Goal: Information Seeking & Learning: Find specific fact

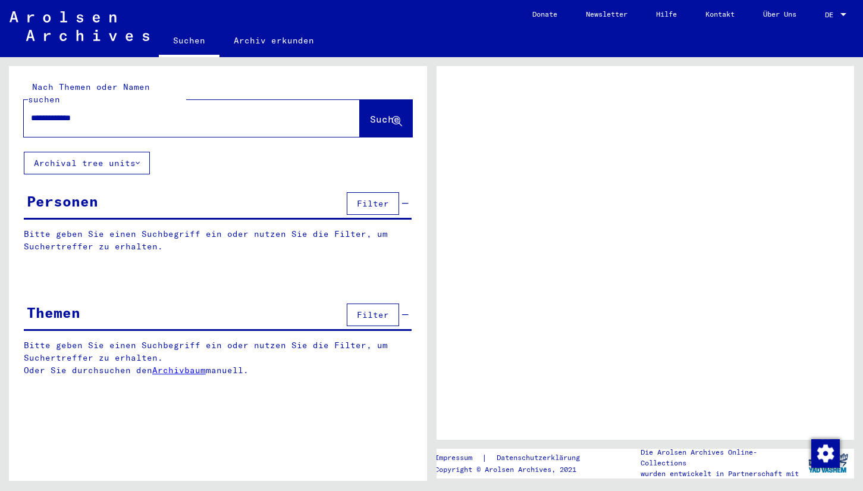
click at [370, 113] on span "Suche" at bounding box center [385, 119] width 30 height 12
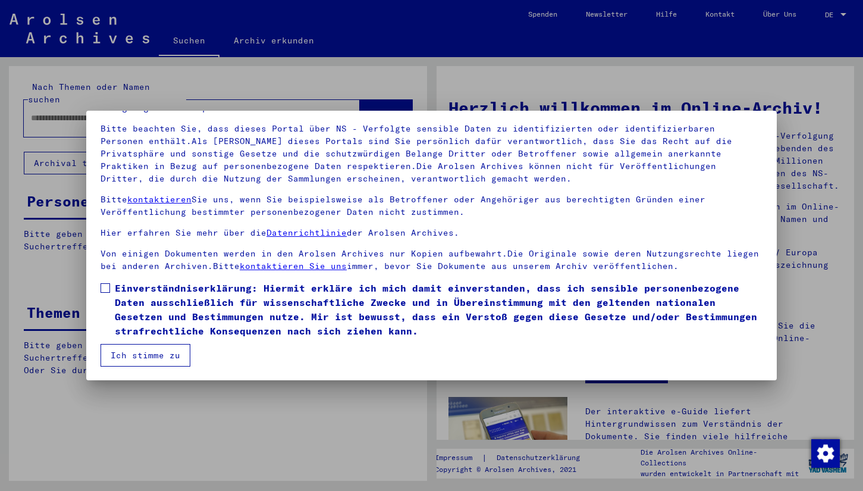
scroll to position [75, 0]
click at [105, 286] on span at bounding box center [105, 288] width 10 height 10
click at [164, 355] on button "Ich stimme zu" at bounding box center [145, 355] width 90 height 23
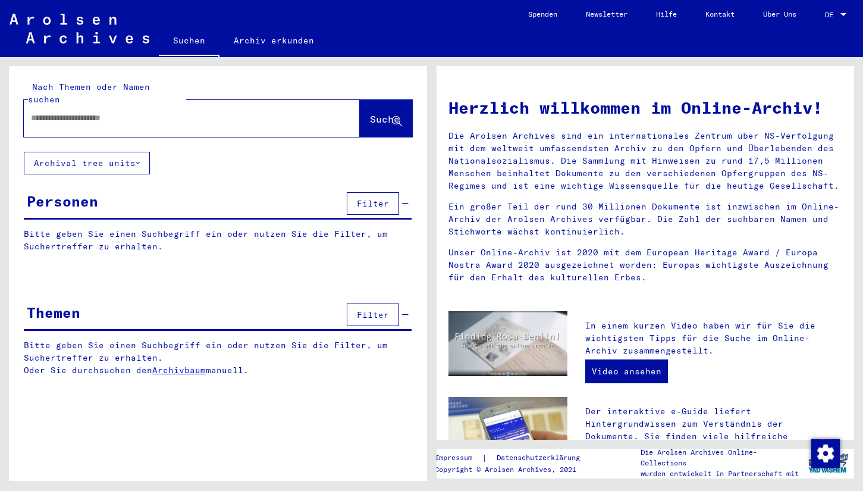
click at [212, 112] on input "text" at bounding box center [177, 118] width 293 height 12
click at [370, 113] on span "Suche" at bounding box center [385, 119] width 30 height 12
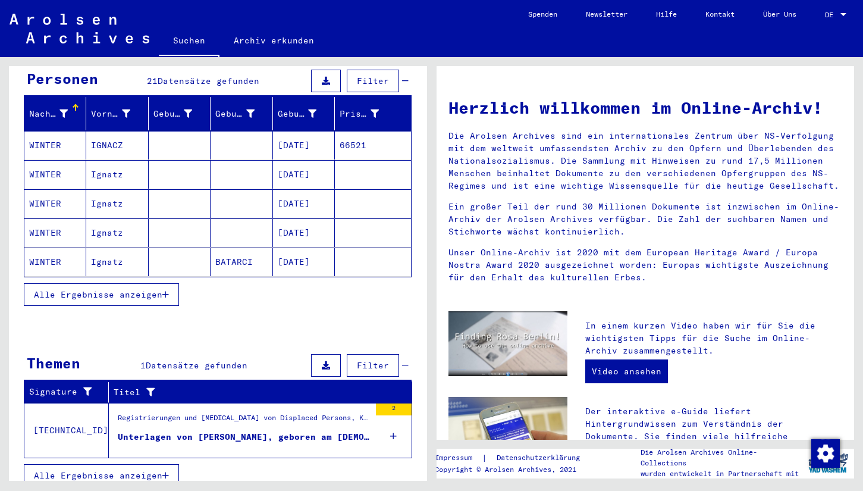
click at [165, 430] on div "Unterlagen von [PERSON_NAME], geboren am [DEMOGRAPHIC_DATA], geboren in [GEOGRA…" at bounding box center [244, 436] width 252 height 12
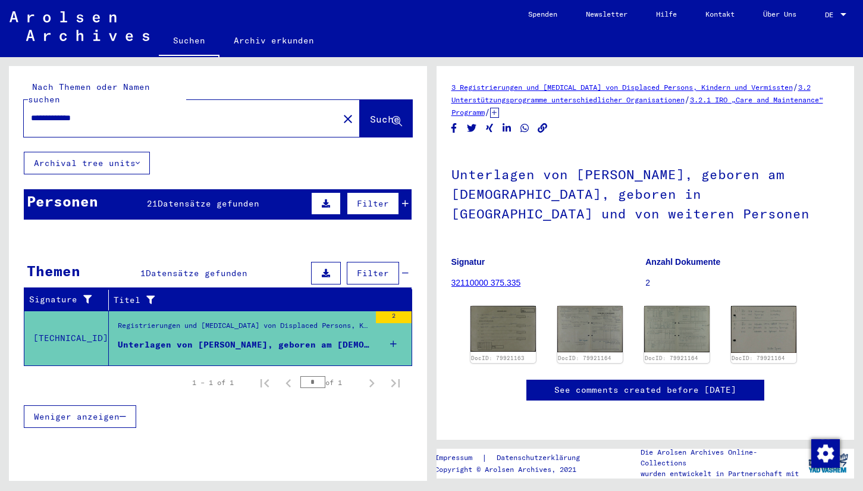
click at [56, 112] on input "**********" at bounding box center [181, 118] width 300 height 12
type input "**********"
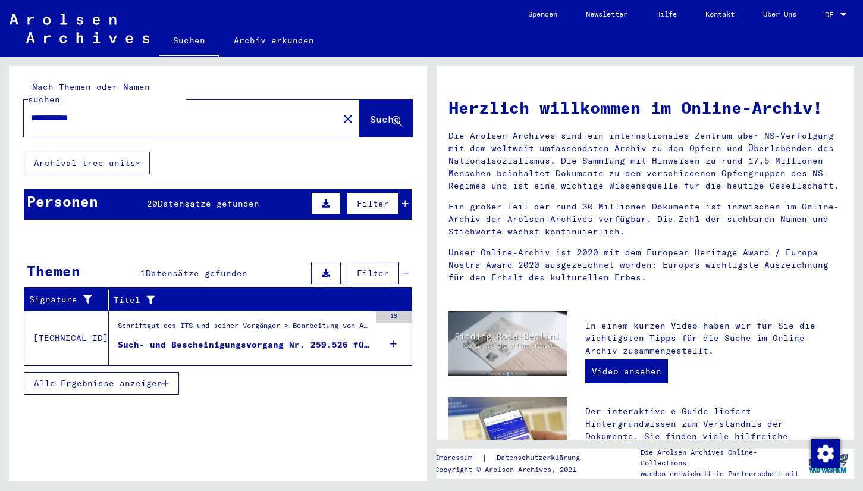
click at [178, 338] on div "Such- und Bescheinigungsvorgang Nr. 259.526 für [PERSON_NAME] geboren [DEMOGRAP…" at bounding box center [244, 344] width 252 height 12
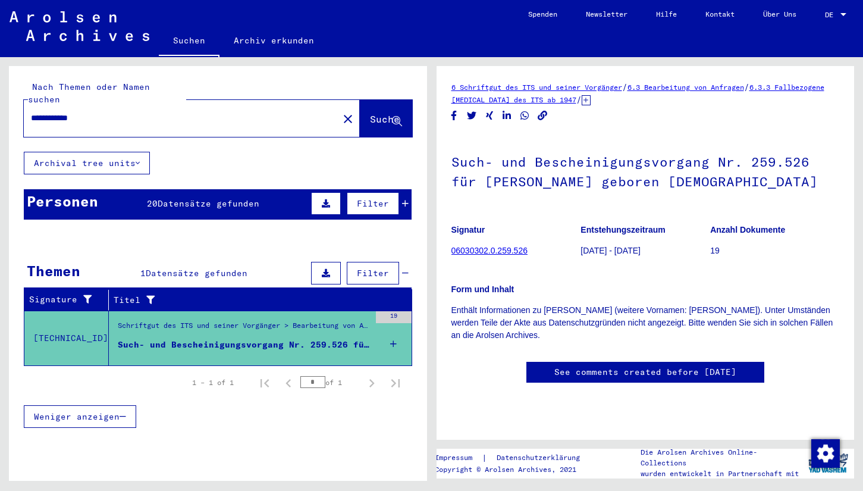
scroll to position [82, 0]
click at [508, 246] on link "06030302.0.259.526" at bounding box center [489, 251] width 76 height 10
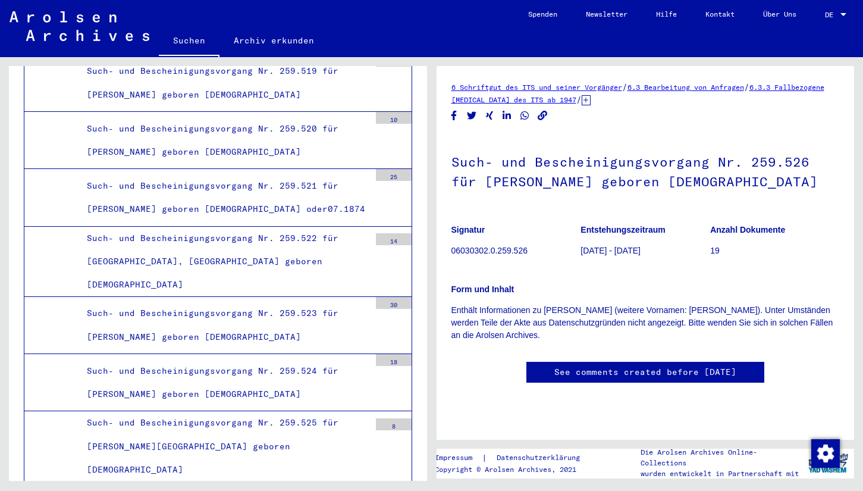
click at [576, 369] on link "See comments created before [DATE]" at bounding box center [645, 372] width 182 height 12
click at [507, 89] on link "6 Schriftgut des ITS und seiner Vorgänger" at bounding box center [536, 87] width 171 height 9
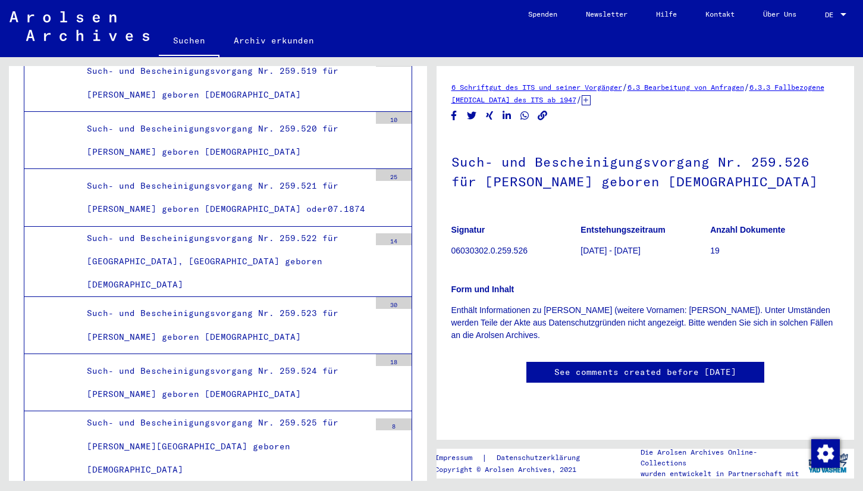
click at [519, 185] on h1 "Such- und Bescheinigungsvorgang Nr. 259.526 für [PERSON_NAME] geboren [DEMOGRAP…" at bounding box center [645, 170] width 388 height 72
click at [498, 250] on p "06030302.0.259.526" at bounding box center [515, 250] width 129 height 12
click at [711, 248] on p "19" at bounding box center [774, 250] width 129 height 12
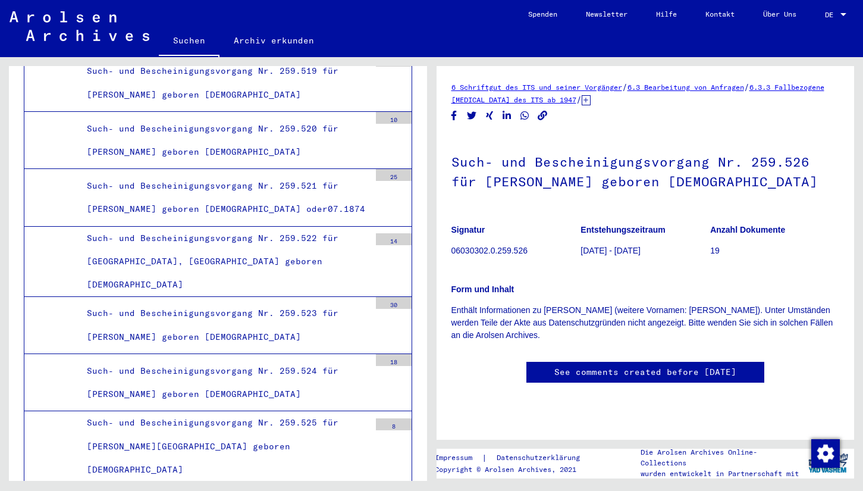
click at [711, 248] on p "19" at bounding box center [774, 250] width 129 height 12
click at [736, 265] on figure "Anzahl Dokumente 19" at bounding box center [774, 242] width 129 height 54
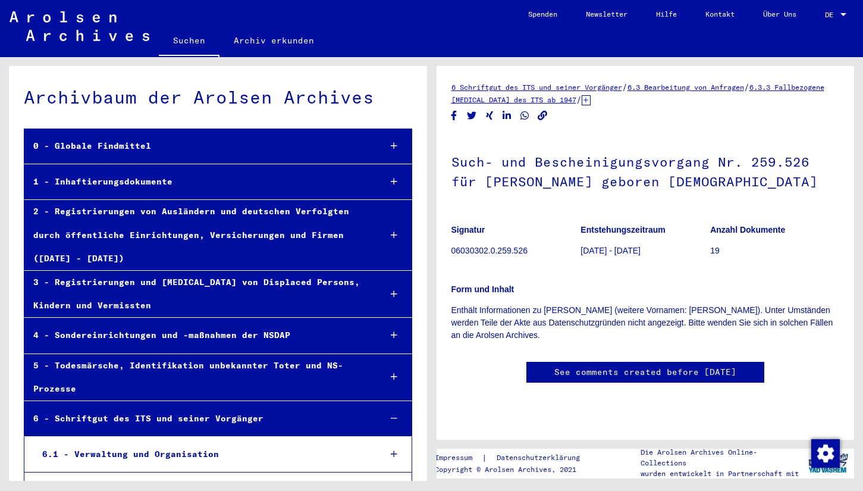
click at [194, 44] on link "Suchen" at bounding box center [189, 41] width 61 height 31
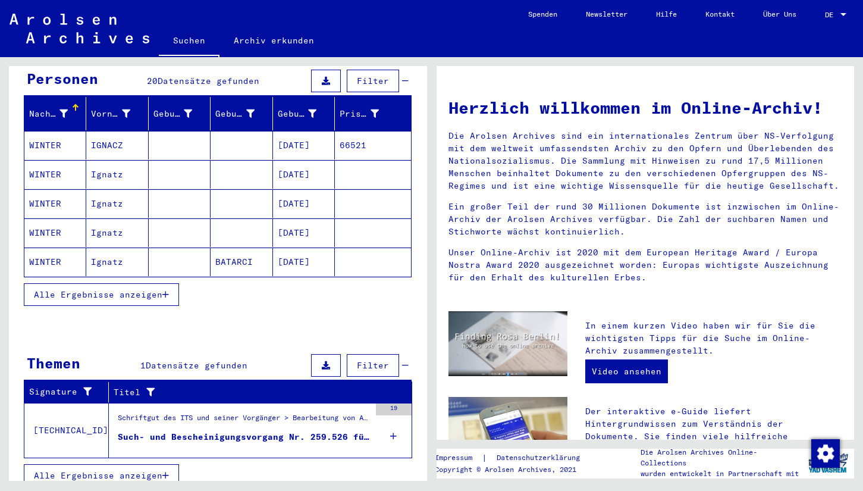
click at [212, 430] on div "Such- und Bescheinigungsvorgang Nr. 259.526 für [PERSON_NAME] geboren [DEMOGRAP…" at bounding box center [244, 436] width 252 height 12
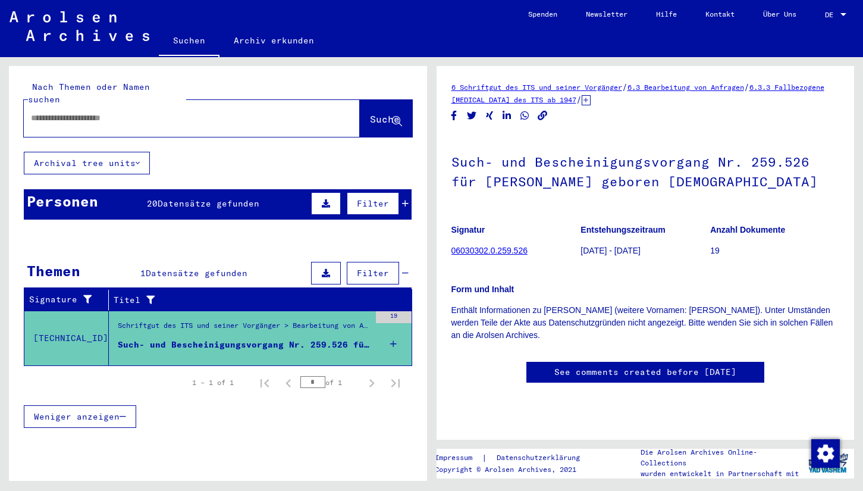
click at [243, 338] on div "Such- und Bescheinigungsvorgang Nr. 259.526 für [PERSON_NAME] geboren [DEMOGRAP…" at bounding box center [244, 344] width 252 height 12
click at [391, 342] on mat-cell at bounding box center [373, 356] width 76 height 29
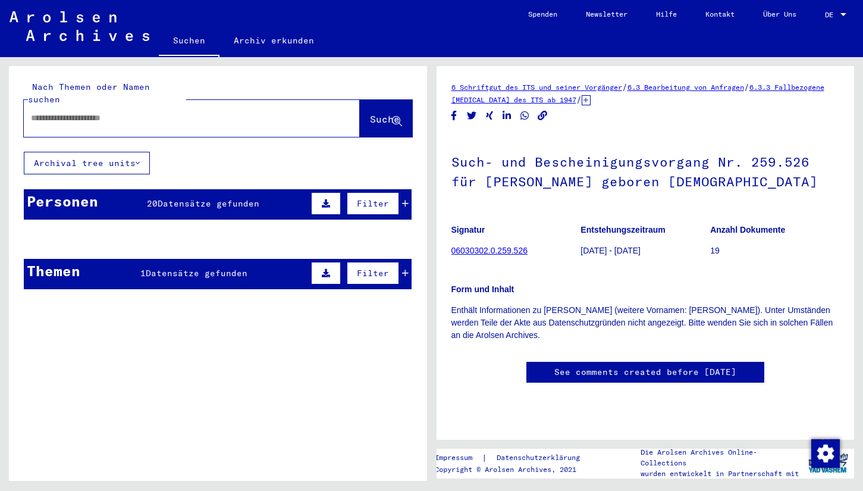
click at [491, 247] on link "06030302.0.259.526" at bounding box center [489, 251] width 76 height 10
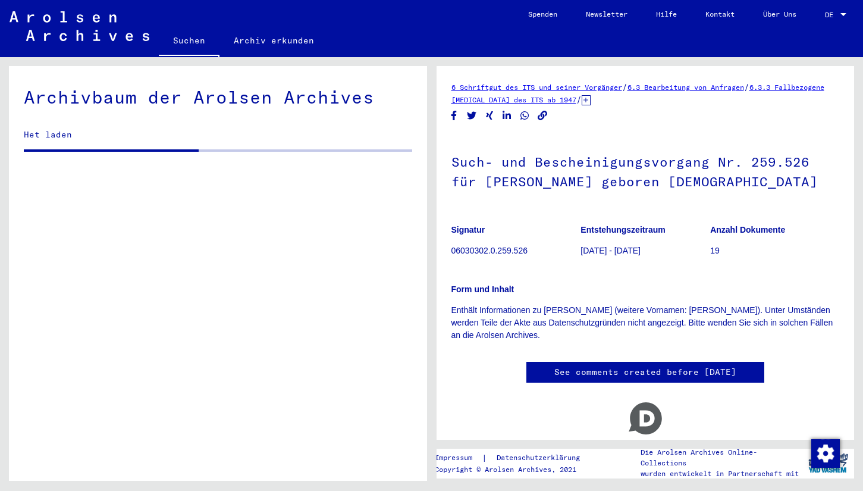
click at [491, 247] on p "06030302.0.259.526" at bounding box center [515, 250] width 129 height 12
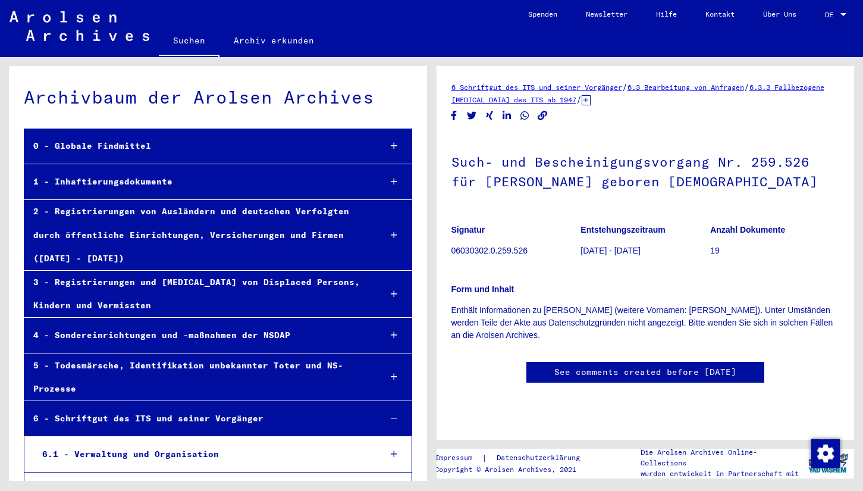
click at [187, 40] on link "Suchen" at bounding box center [189, 41] width 61 height 31
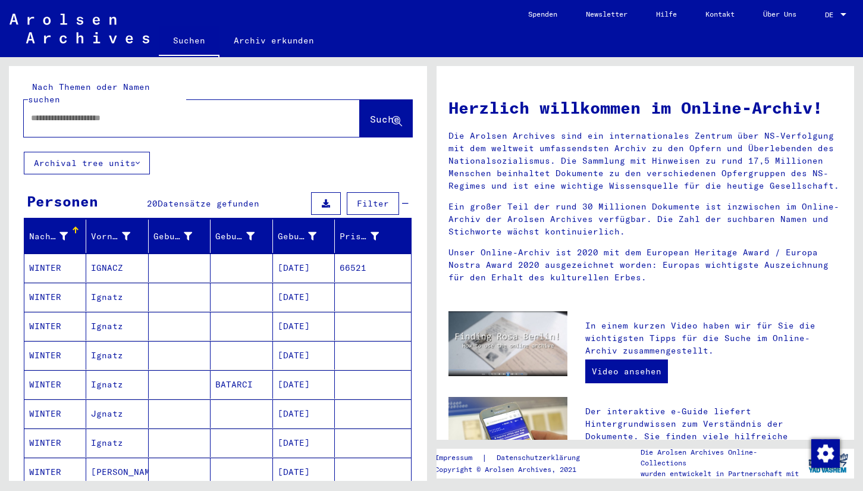
click at [105, 105] on div at bounding box center [174, 118] width 300 height 27
click at [95, 105] on div at bounding box center [174, 118] width 300 height 27
click at [87, 112] on input "text" at bounding box center [177, 118] width 293 height 12
type input "*"
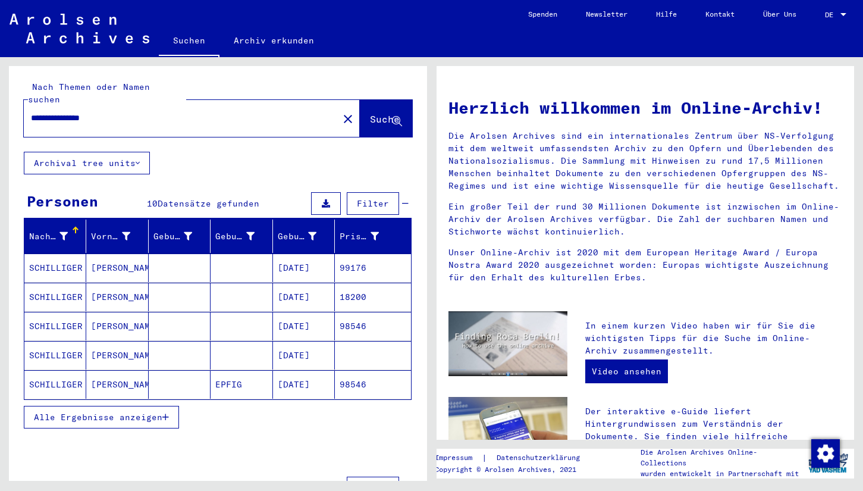
drag, startPoint x: 352, startPoint y: 347, endPoint x: 337, endPoint y: 347, distance: 14.9
click at [352, 347] on mat-cell at bounding box center [373, 355] width 76 height 29
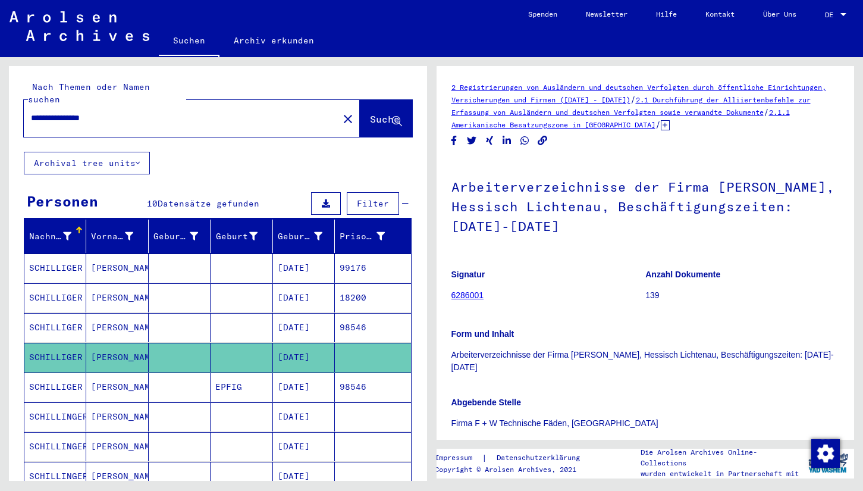
click at [150, 112] on input "**********" at bounding box center [181, 118] width 300 height 12
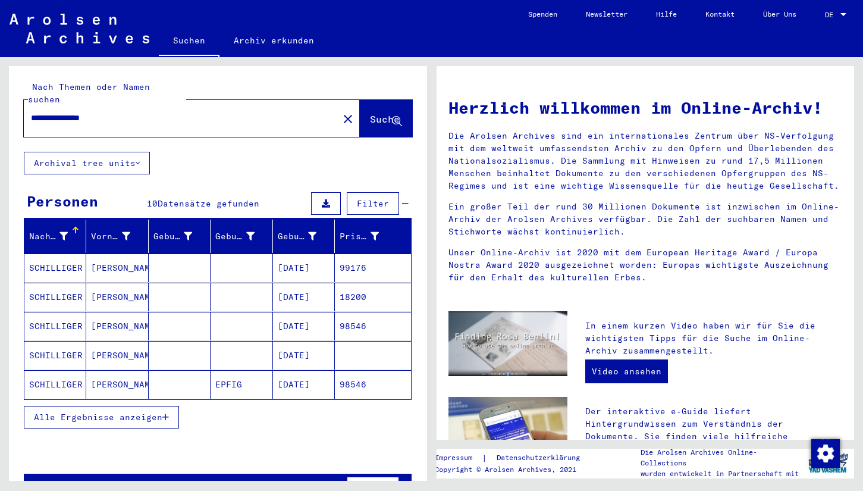
click at [139, 411] on span "Alle Ergebnisse anzeigen" at bounding box center [98, 416] width 128 height 11
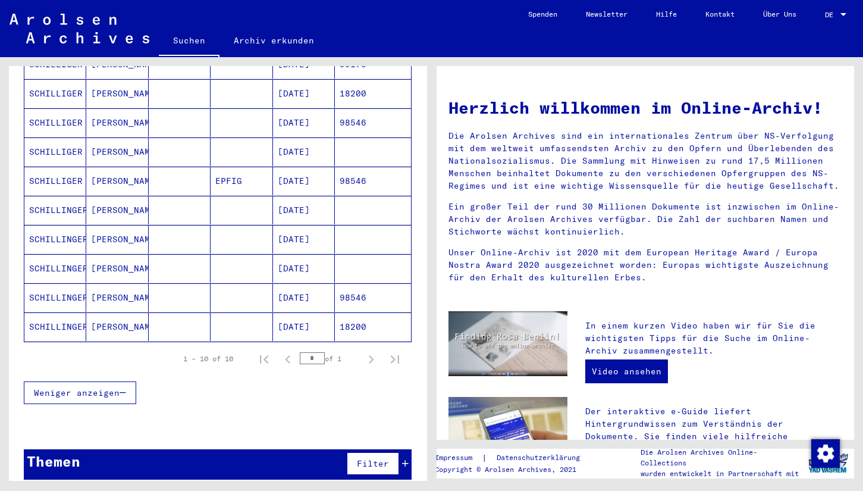
scroll to position [203, 0]
click at [294, 261] on mat-cell "[DATE]" at bounding box center [304, 268] width 62 height 29
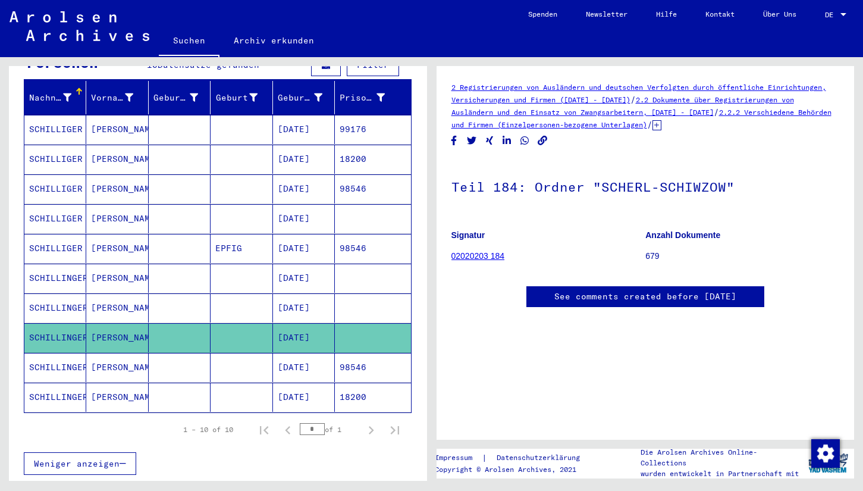
scroll to position [137, 0]
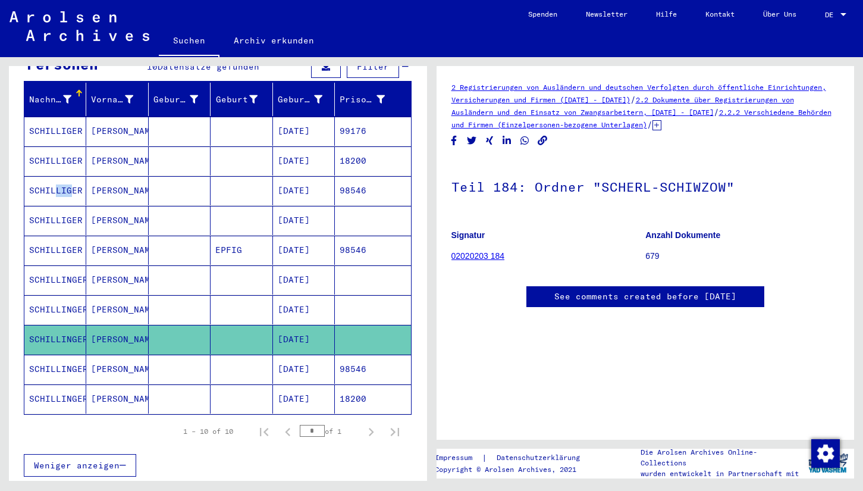
drag, startPoint x: 51, startPoint y: 174, endPoint x: 84, endPoint y: 176, distance: 32.8
click at [64, 176] on mat-cell "SCHILLIGER" at bounding box center [55, 190] width 62 height 29
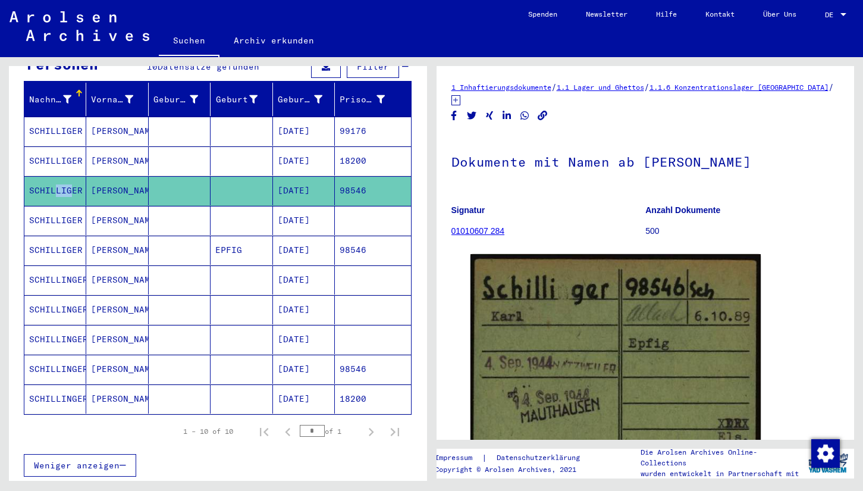
click at [64, 295] on mat-cell "SCHILLINGER" at bounding box center [55, 309] width 62 height 29
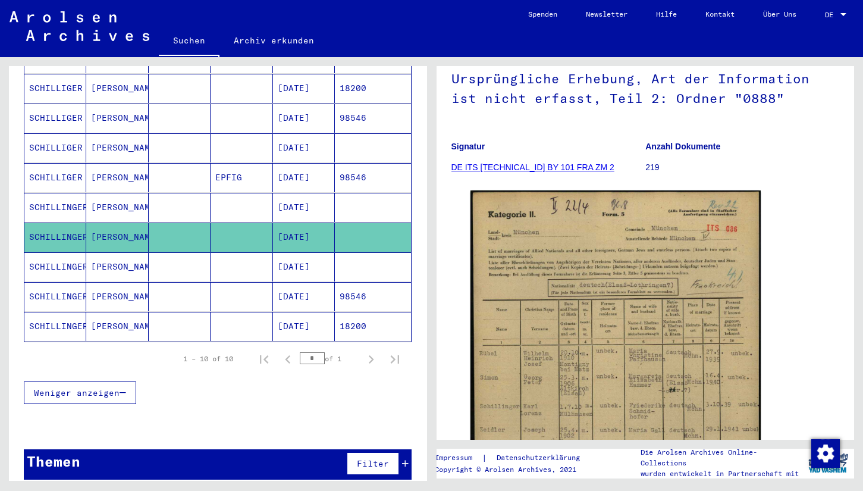
scroll to position [209, 0]
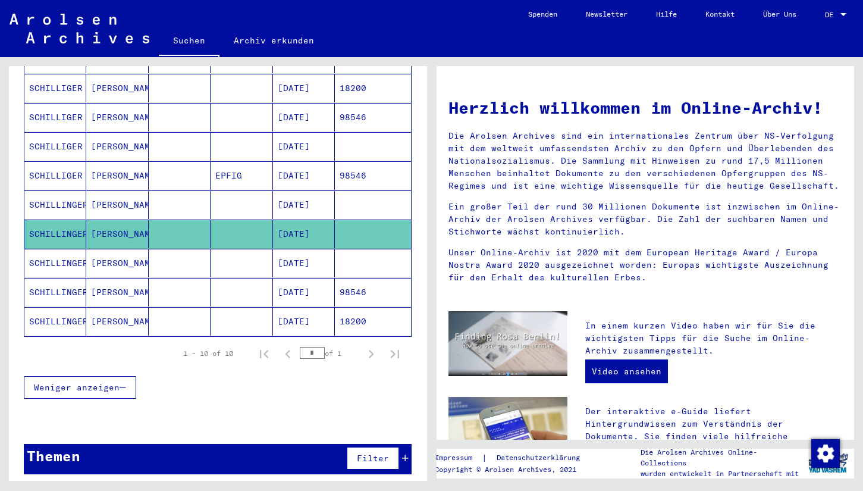
scroll to position [203, 0]
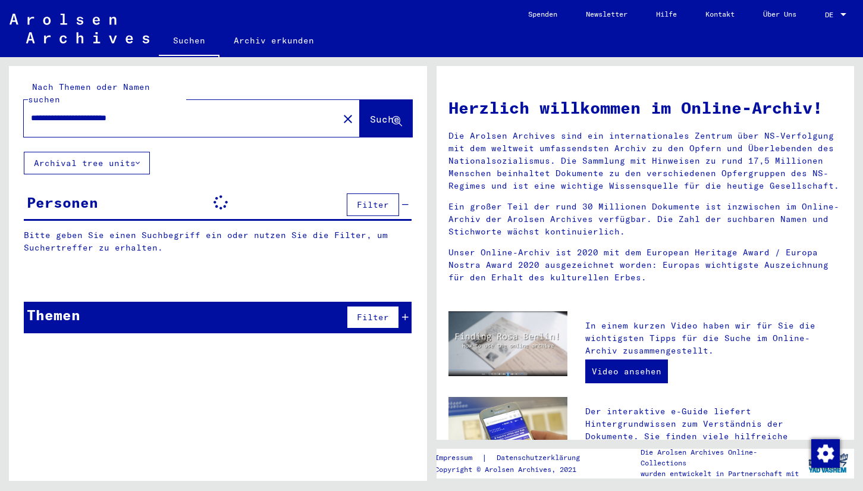
type input "**********"
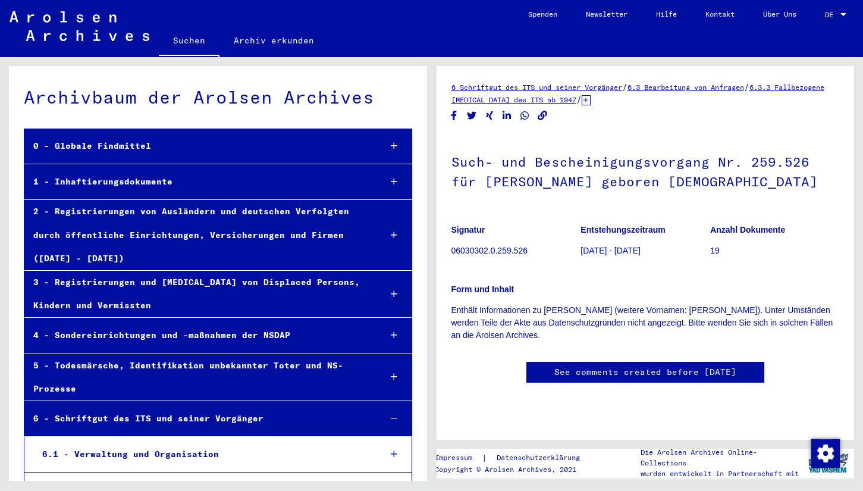
scroll to position [2892, 0]
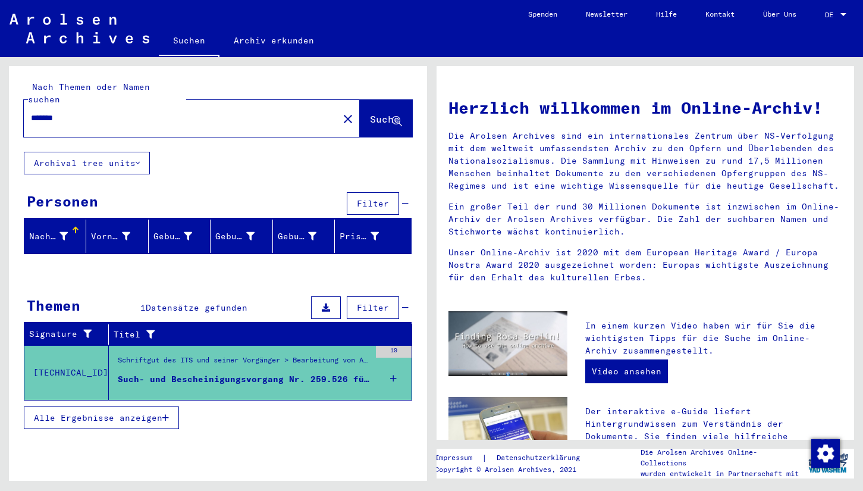
type input "**********"
